Goal: Register for event/course

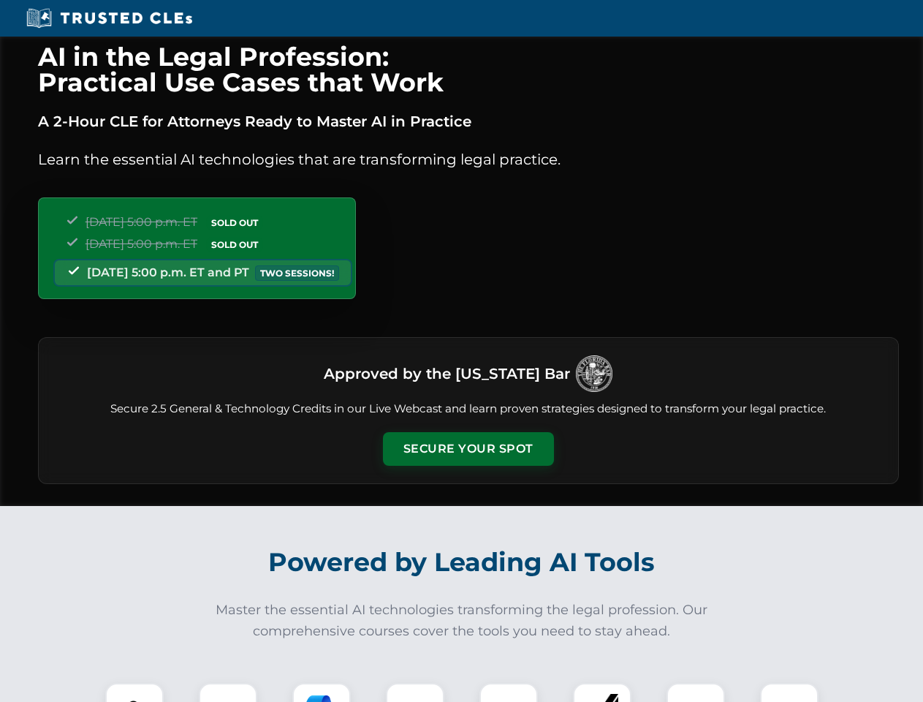
click at [468, 449] on button "Secure Your Spot" at bounding box center [468, 449] width 171 height 34
click at [135, 692] on img at bounding box center [134, 712] width 42 height 42
click at [228, 692] on div at bounding box center [228, 712] width 58 height 58
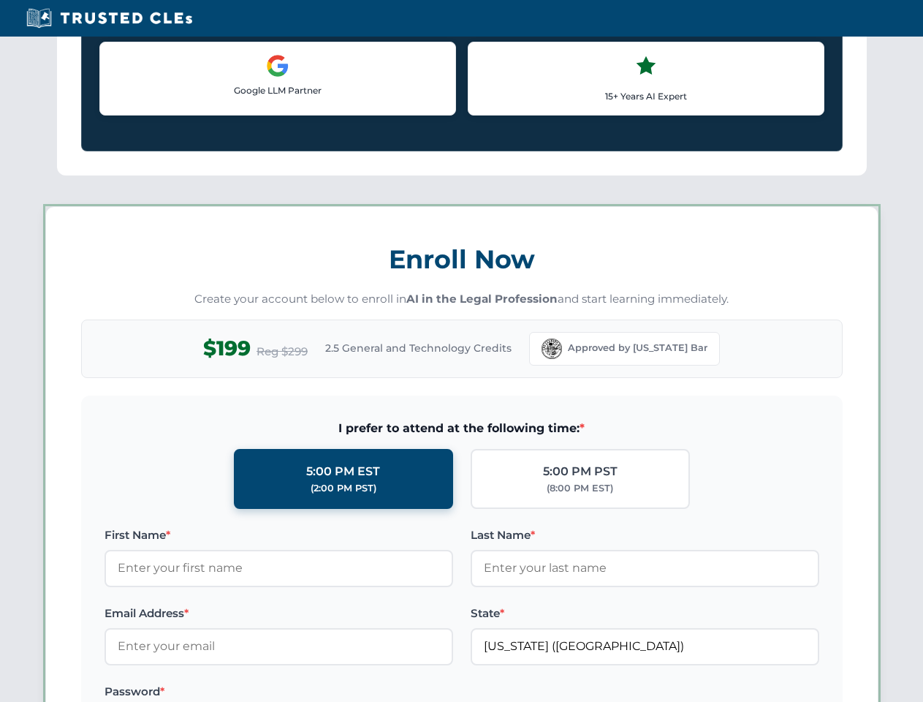
click at [415, 692] on label "Password *" at bounding box center [279, 692] width 349 height 18
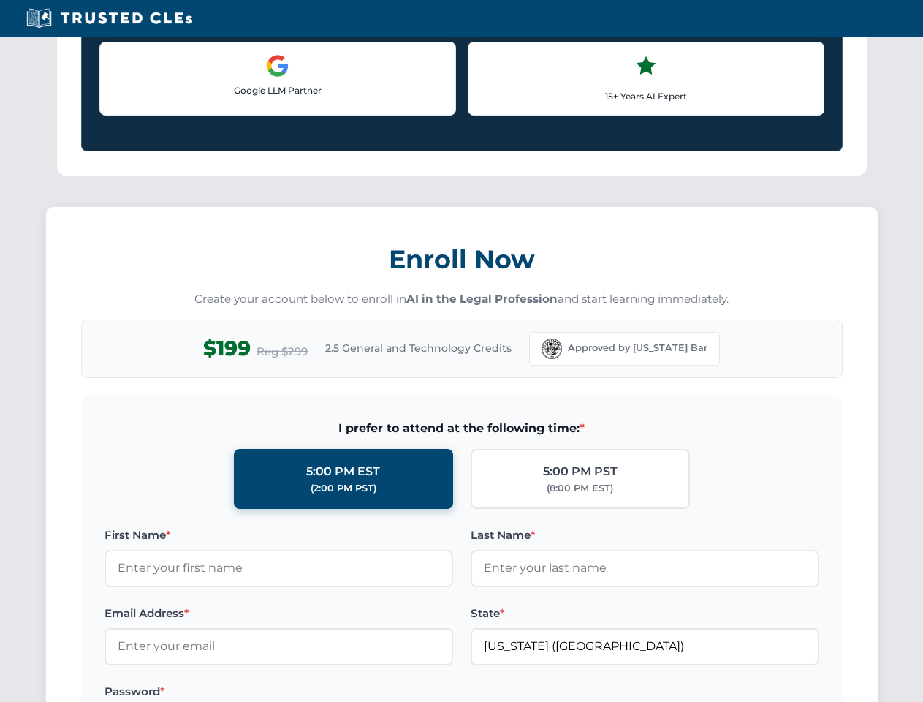
scroll to position [1435, 0]
